Goal: Transaction & Acquisition: Book appointment/travel/reservation

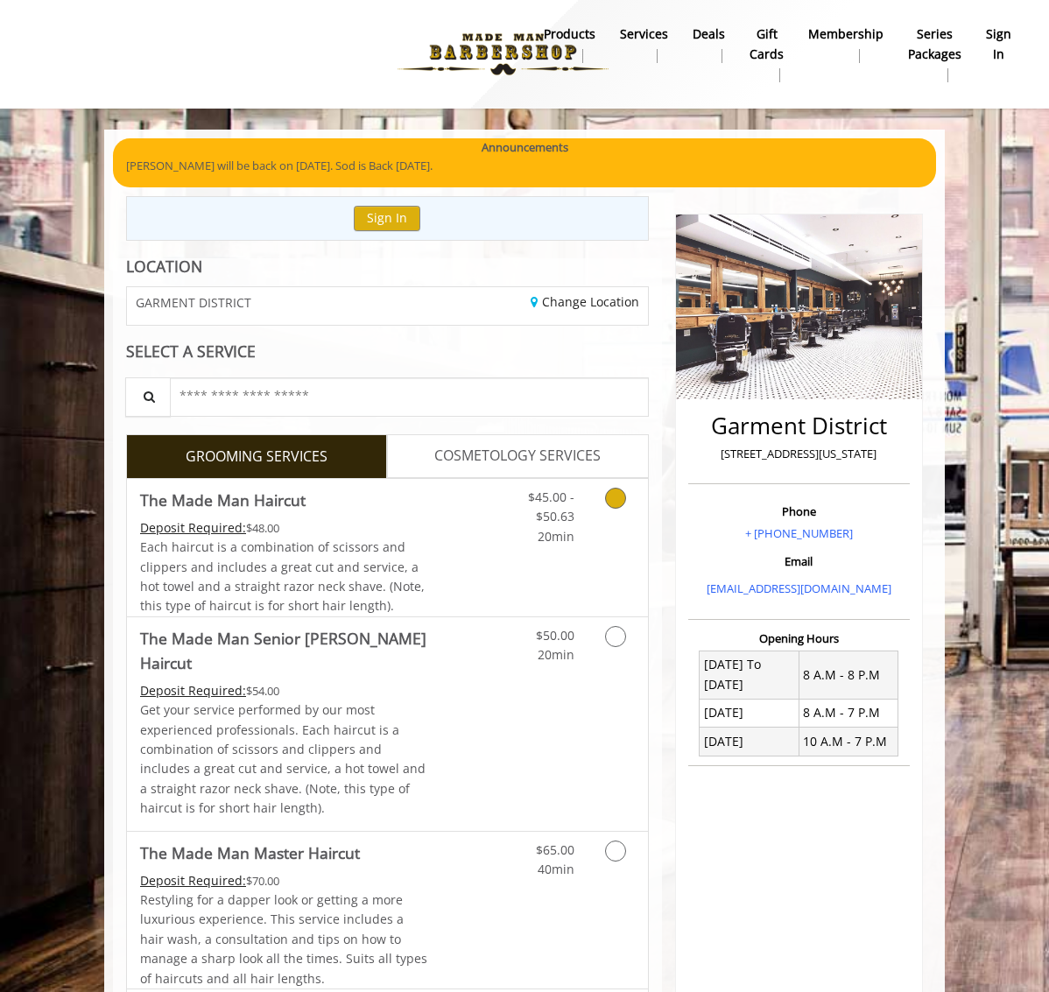
click at [636, 513] on div "Grooming services" at bounding box center [617, 512] width 60 height 67
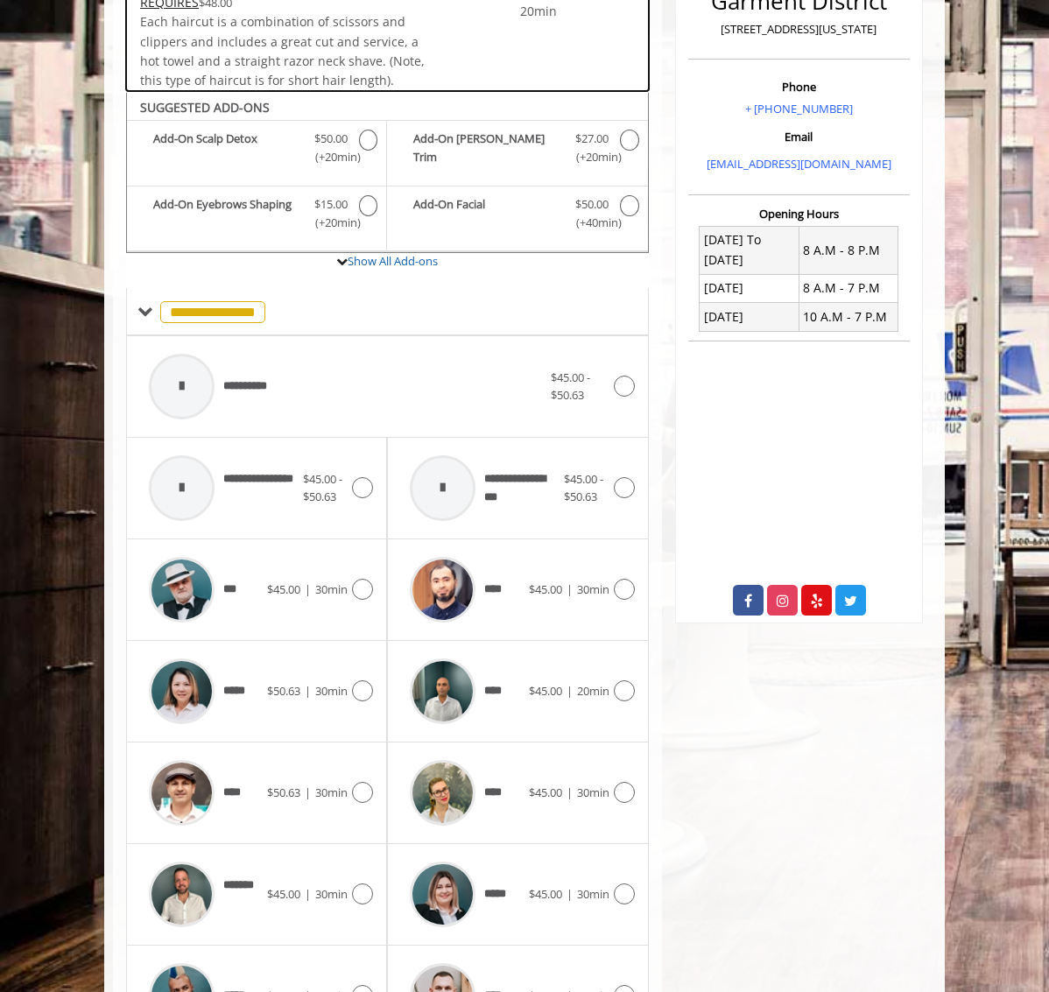
scroll to position [511, 0]
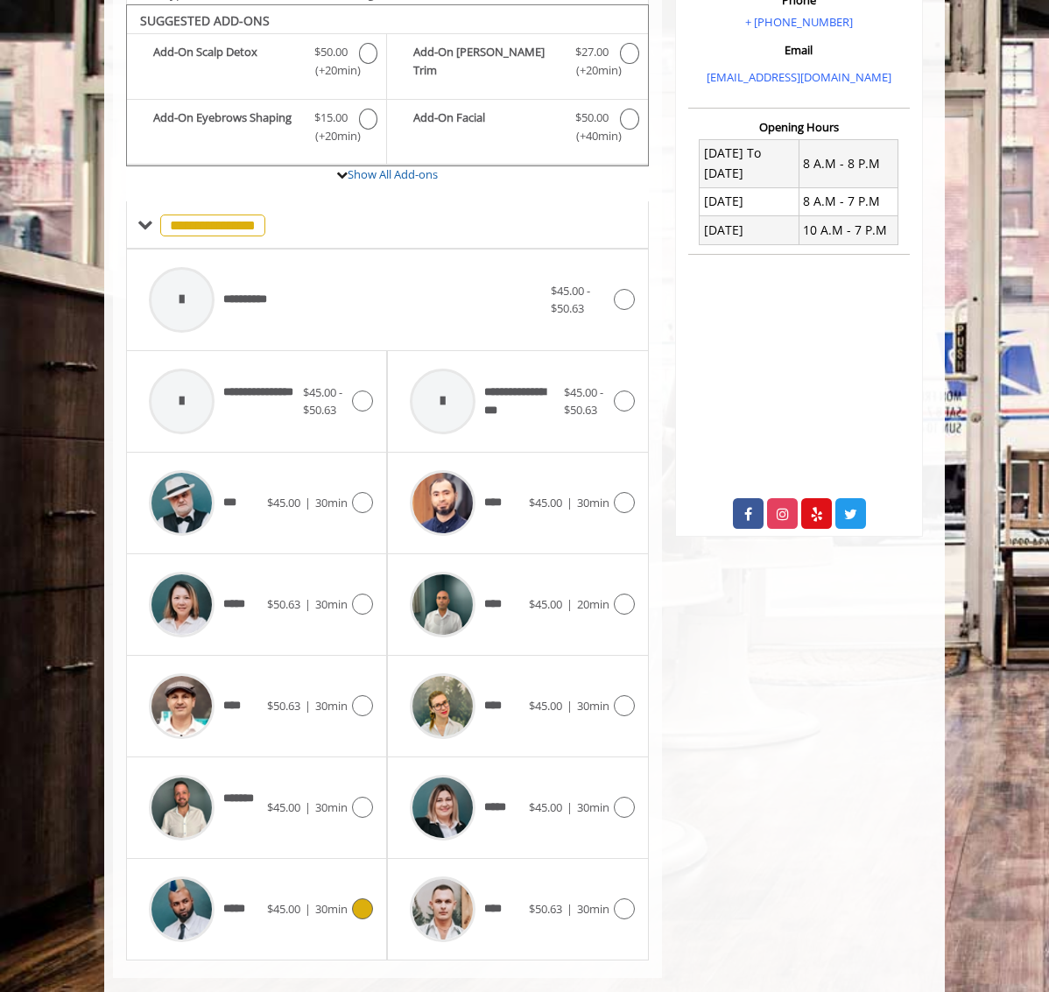
click at [275, 901] on span "$45.00" at bounding box center [283, 909] width 33 height 16
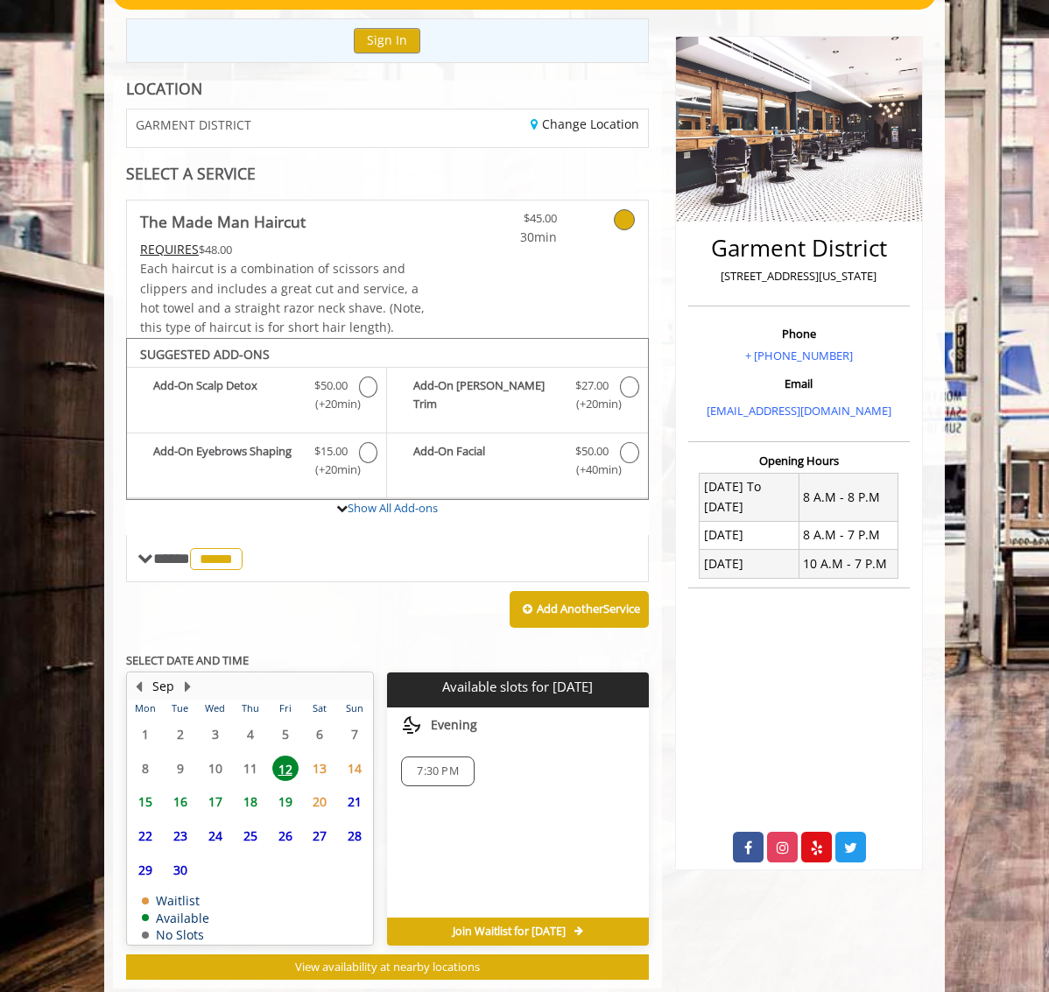
scroll to position [178, 0]
click at [418, 764] on span "7:30 PM" at bounding box center [437, 771] width 41 height 14
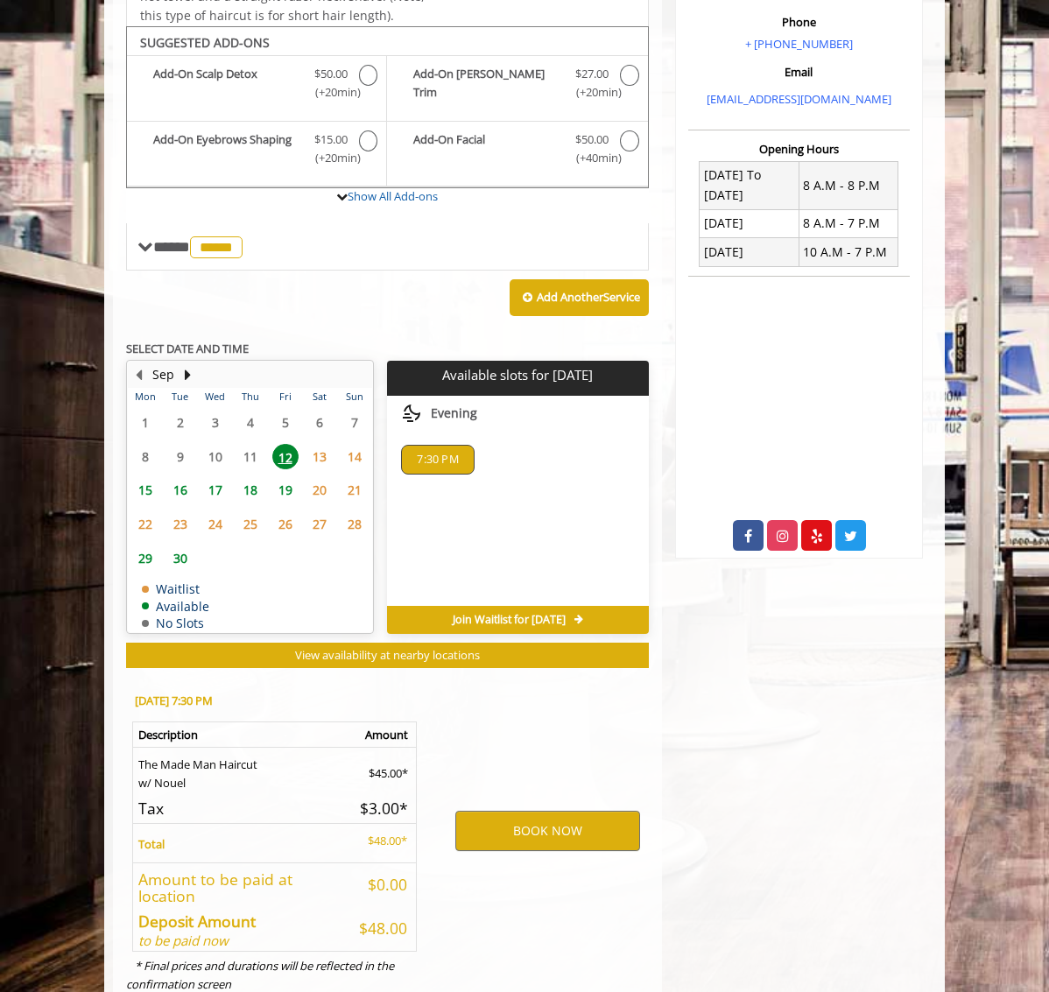
scroll to position [512, 0]
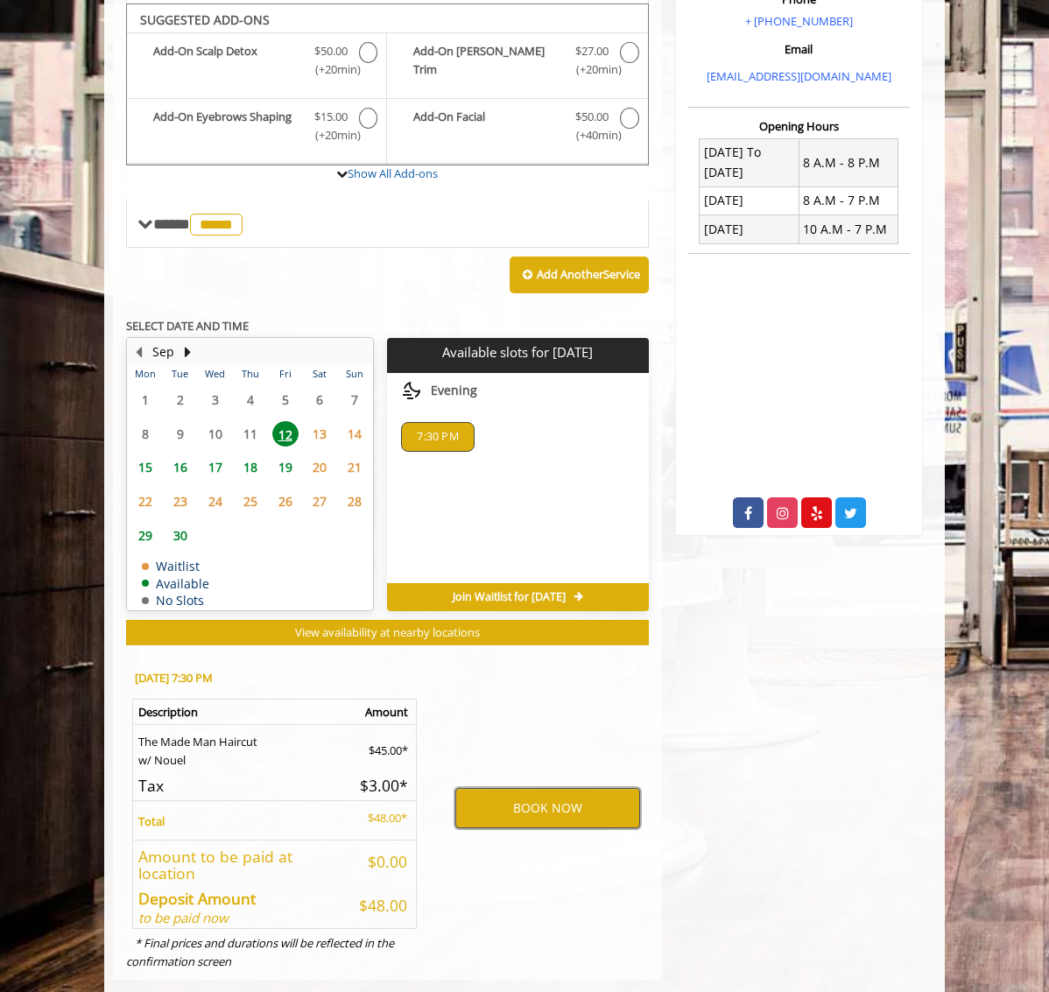
click at [510, 788] on button "BOOK NOW" at bounding box center [547, 808] width 185 height 40
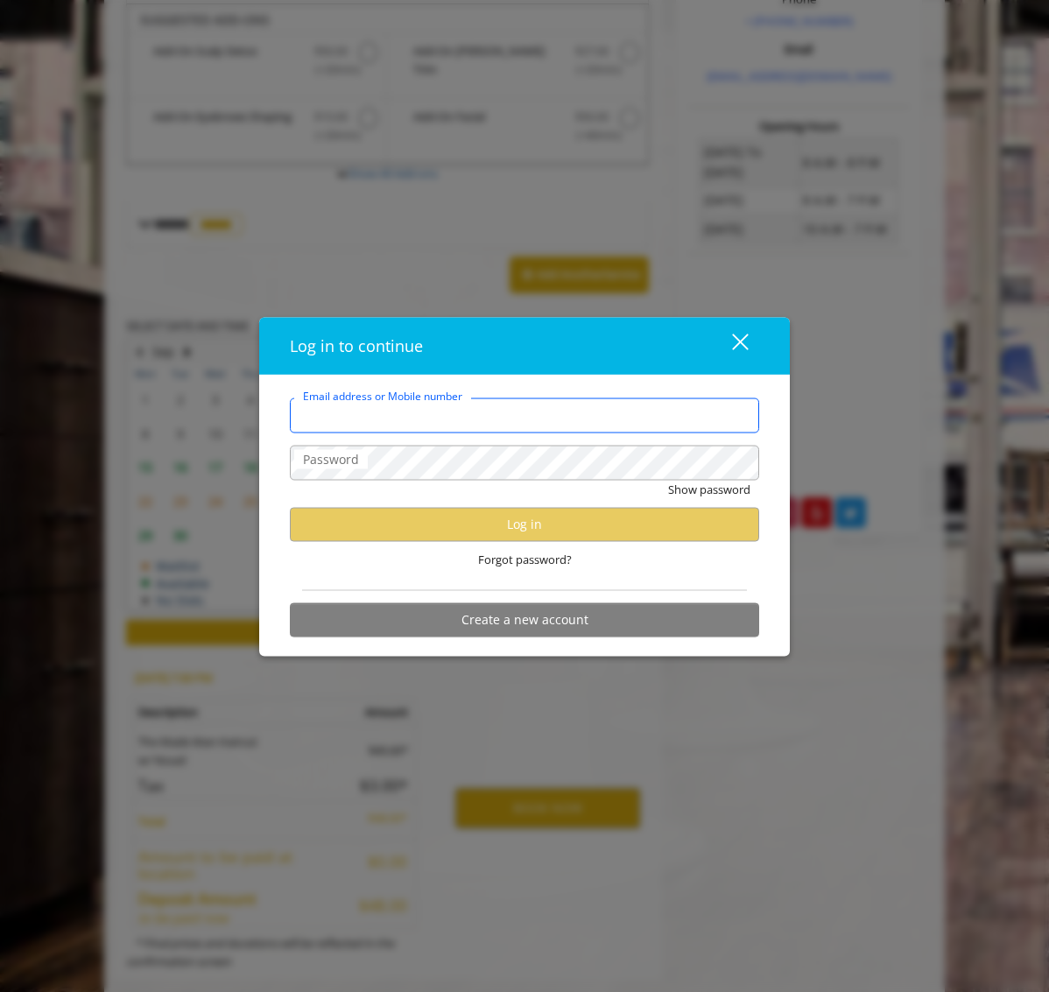
type input "**********"
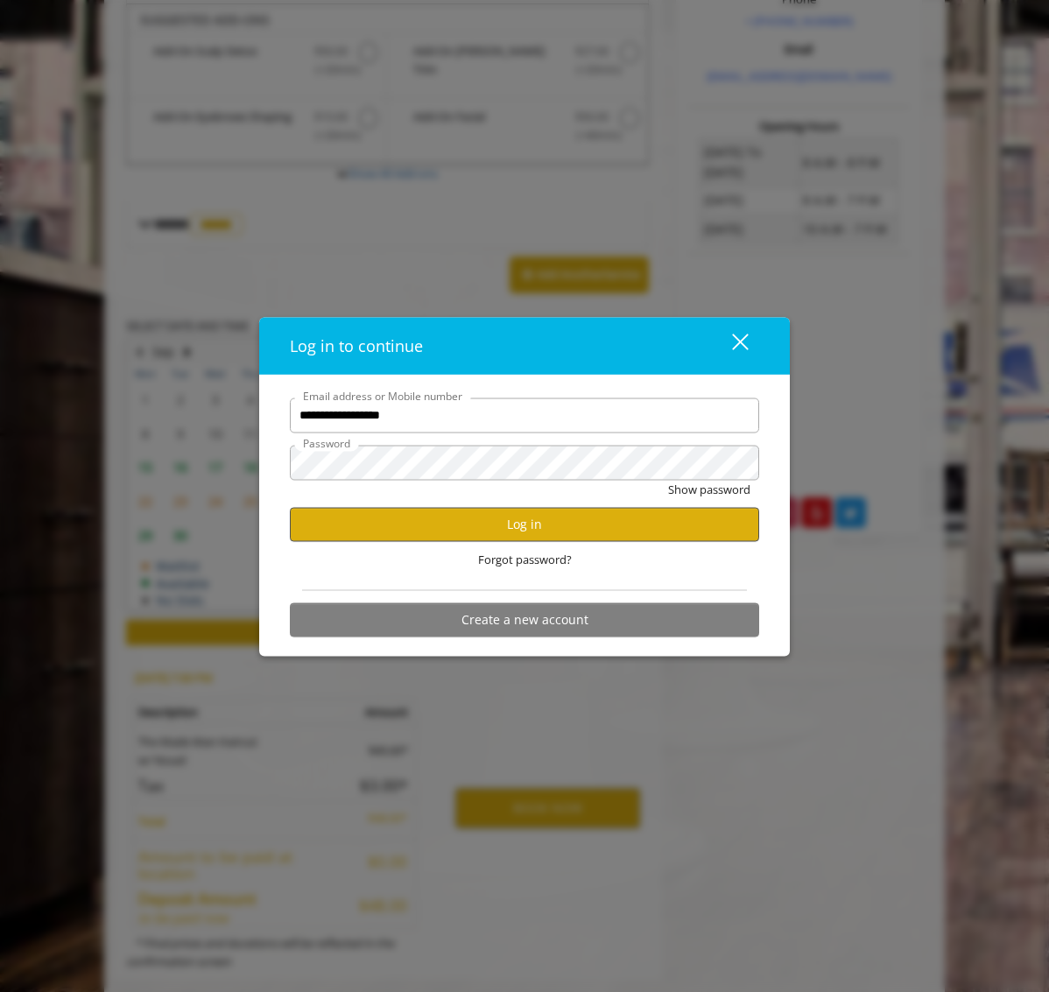
click at [564, 523] on button "Log in" at bounding box center [524, 524] width 469 height 34
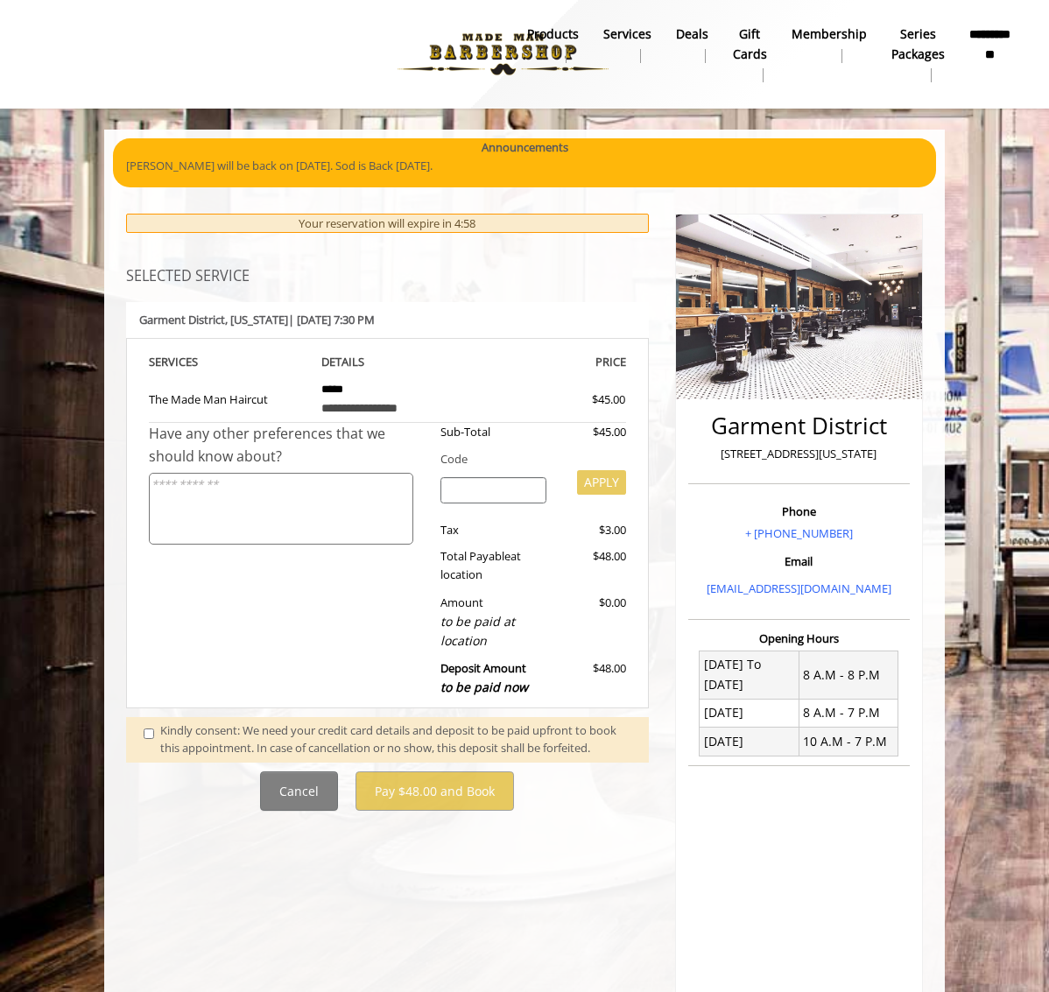
click at [238, 721] on div "Kindly consent: We need your credit card details and deposit to be paid upfront…" at bounding box center [395, 739] width 471 height 37
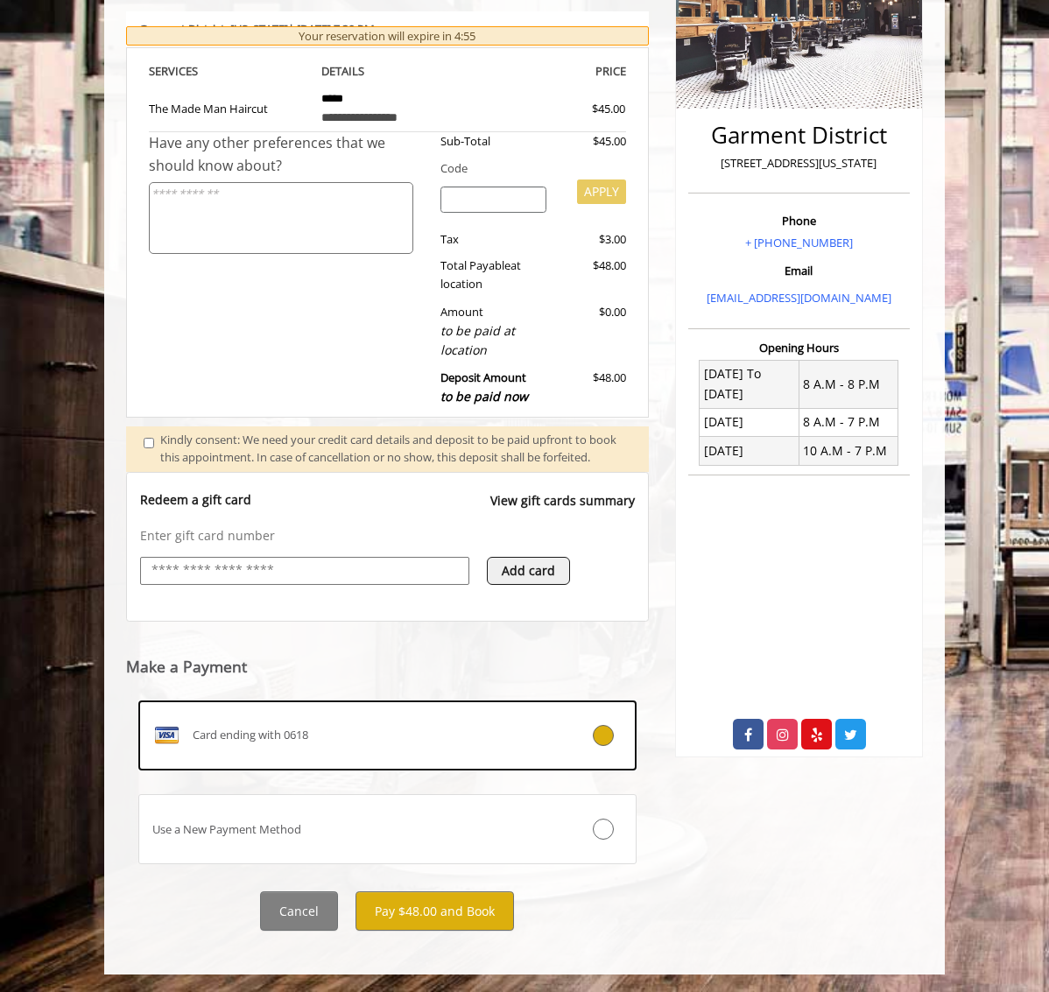
scroll to position [296, 0]
click at [430, 904] on button "Pay $48.00 and Book" at bounding box center [434, 910] width 158 height 39
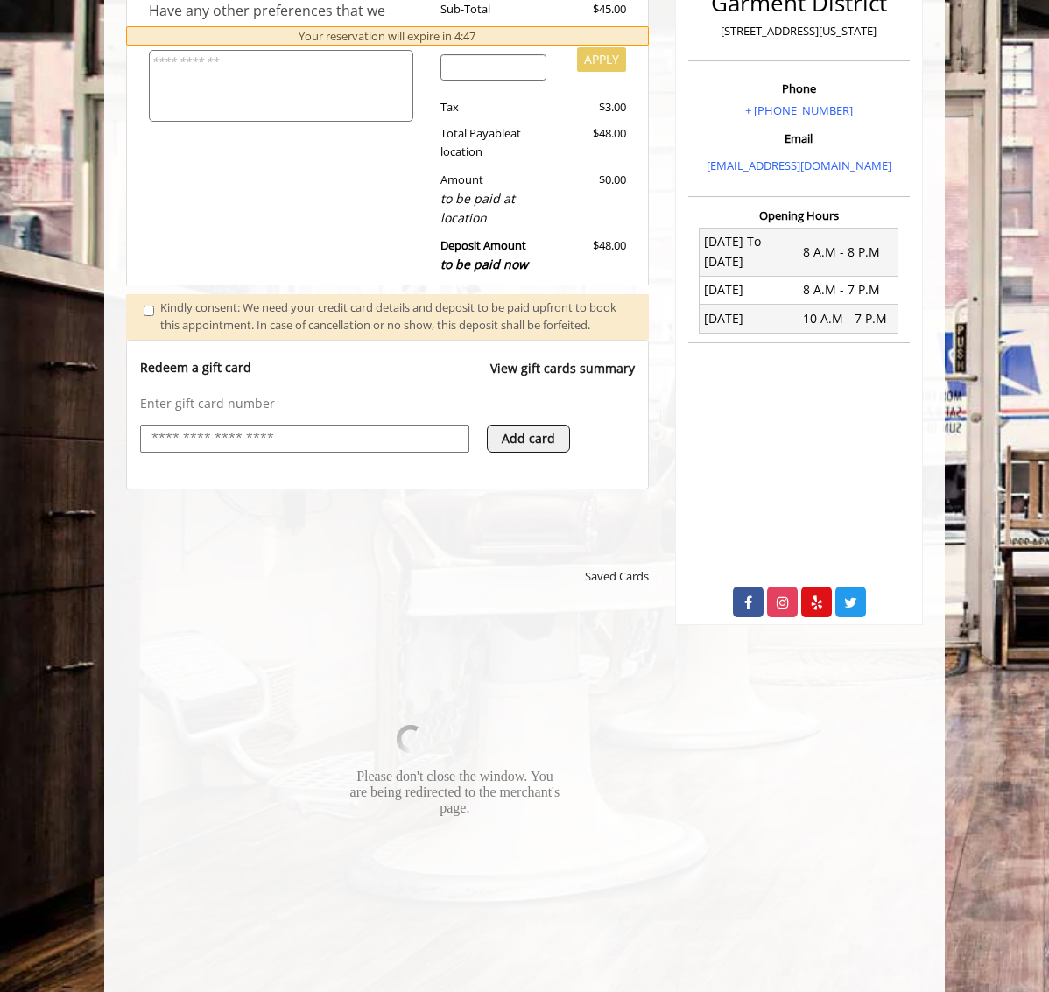
scroll to position [425, 0]
